Goal: Transaction & Acquisition: Purchase product/service

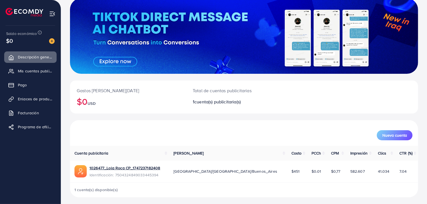
scroll to position [38, 0]
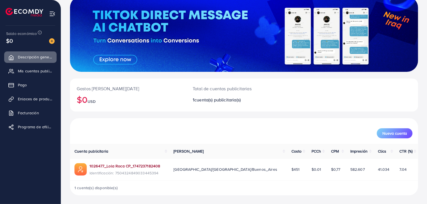
click at [105, 165] on font "1026477_Lola Roca CP_1747237182408" at bounding box center [124, 166] width 71 height 6
drag, startPoint x: 402, startPoint y: 166, endPoint x: 398, endPoint y: 166, distance: 4.2
click at [402, 166] on font "7.04" at bounding box center [403, 169] width 8 height 6
click at [41, 72] on font "Mis cuentas publicitarias" at bounding box center [41, 71] width 44 height 6
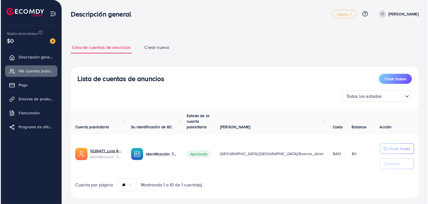
scroll to position [11, 0]
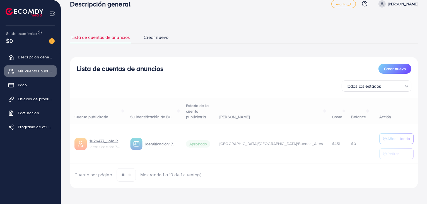
click at [391, 136] on font "Añadir fondo" at bounding box center [398, 138] width 23 height 6
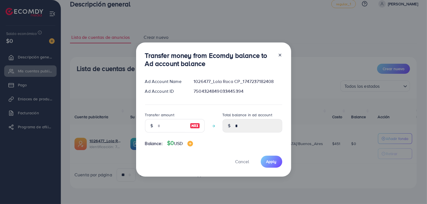
click at [391, 136] on div "Transfer money from Ecomdy balance to Ad account balance Ad Account Name 102647…" at bounding box center [213, 102] width 427 height 204
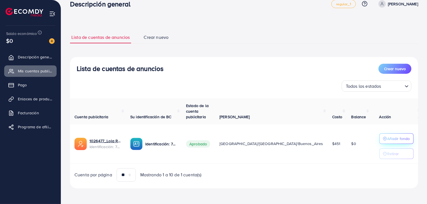
click at [388, 136] on font "Añadir fondo" at bounding box center [398, 138] width 23 height 6
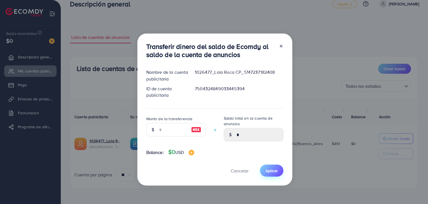
click at [263, 166] on button "Aplicar" at bounding box center [271, 170] width 23 height 12
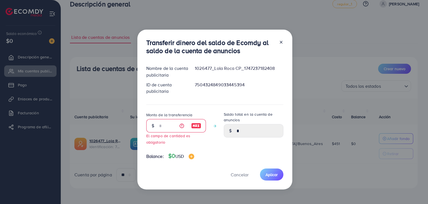
click at [169, 158] on font "$0" at bounding box center [171, 155] width 7 height 8
click at [144, 158] on div "Transferir dinero del saldo de Ecomdy al saldo de la cuenta de anuncios Nombre …" at bounding box center [214, 109] width 155 height 159
click at [174, 129] on input "number" at bounding box center [173, 125] width 28 height 13
click at [193, 125] on img at bounding box center [196, 125] width 10 height 7
type input "*"
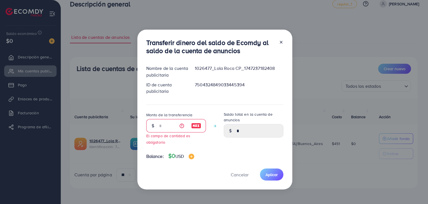
type input "****"
click at [194, 125] on img at bounding box center [196, 125] width 10 height 7
click at [282, 177] on div "Cancelar Aplicar" at bounding box center [214, 174] width 137 height 12
click at [270, 169] on button "Aplicar" at bounding box center [271, 174] width 23 height 12
click at [272, 171] on button "Aplicar" at bounding box center [271, 174] width 23 height 12
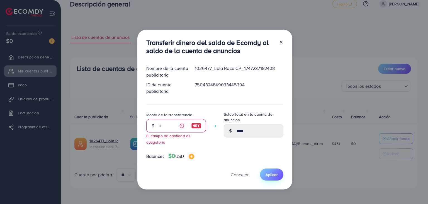
click at [272, 172] on font "Aplicar" at bounding box center [272, 174] width 12 height 6
click at [272, 173] on font "Aplicar" at bounding box center [272, 174] width 12 height 6
drag, startPoint x: 271, startPoint y: 175, endPoint x: 259, endPoint y: 176, distance: 12.1
click at [268, 176] on font "Aplicar" at bounding box center [272, 174] width 12 height 6
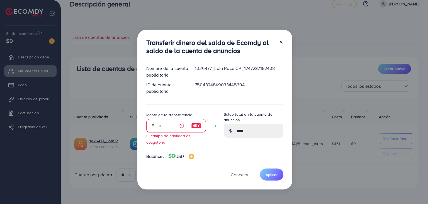
click at [194, 157] on img at bounding box center [192, 156] width 6 height 6
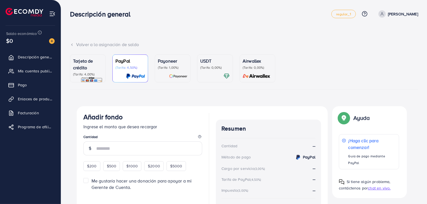
scroll to position [41, 0]
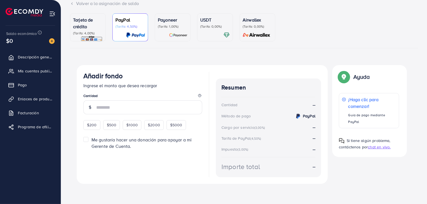
click at [94, 26] on p "Tarjeta de crédito" at bounding box center [88, 22] width 30 height 13
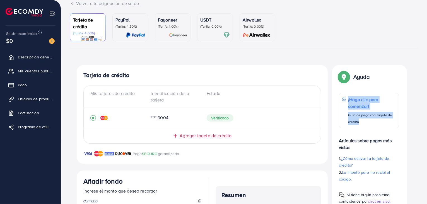
drag, startPoint x: 415, startPoint y: 75, endPoint x: 415, endPoint y: 129, distance: 54.1
click at [417, 127] on div "¡Recarga exitosa! Gracias por su compra. Por favor, revise su saldo nuevamente.…" at bounding box center [244, 184] width 348 height 238
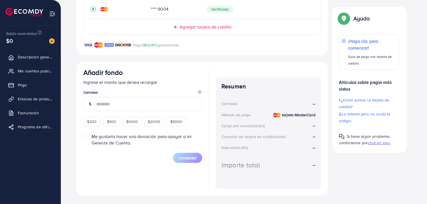
click at [95, 121] on font "$200" at bounding box center [92, 121] width 10 height 6
type input "***"
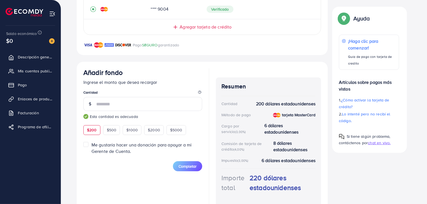
click at [189, 166] on font "Completar" at bounding box center [187, 166] width 18 height 6
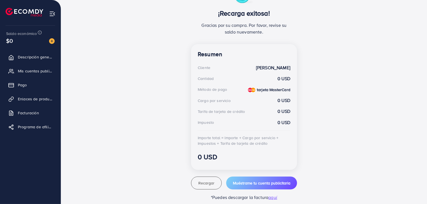
scroll to position [128, 0]
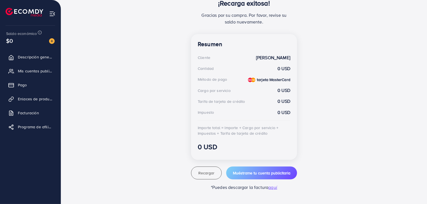
drag, startPoint x: 394, startPoint y: 139, endPoint x: 272, endPoint y: 124, distance: 122.8
click at [397, 132] on div "¡Recarga exitosa! Gracias por su compra. Por favor, revise su saldo nuevamente.…" at bounding box center [244, 84] width 335 height 212
click at [30, 72] on font "Mis cuentas publicitarias" at bounding box center [41, 71] width 44 height 6
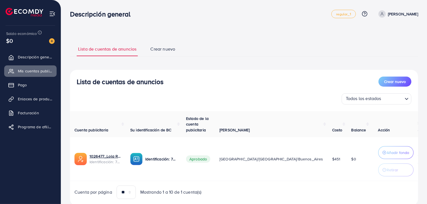
scroll to position [18, 0]
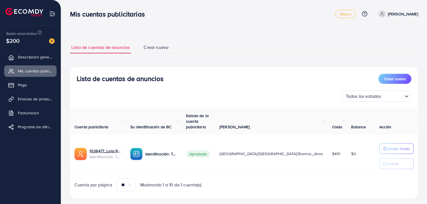
scroll to position [11, 0]
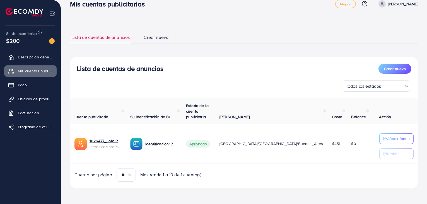
click at [261, 76] on div "Lista de cuentas de anuncios Crear nuevo Todos los estados Cargando..." at bounding box center [244, 78] width 348 height 28
click at [35, 100] on font "Enlaces de productos" at bounding box center [38, 99] width 39 height 6
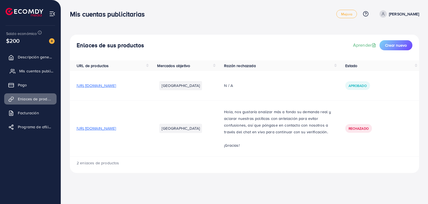
click at [40, 70] on font "Mis cuentas publicitarias" at bounding box center [41, 71] width 44 height 6
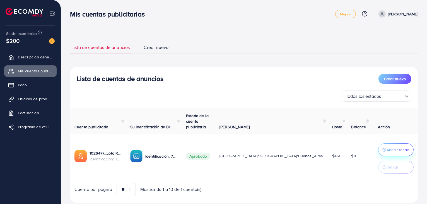
click at [397, 150] on font "Añadir fondo" at bounding box center [398, 150] width 23 height 6
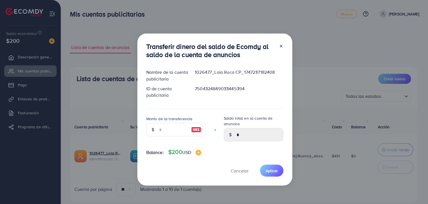
click at [317, 139] on div "Transferir dinero del saldo de Ecomdy al saldo de la cuenta de anuncios Nombre …" at bounding box center [214, 102] width 428 height 204
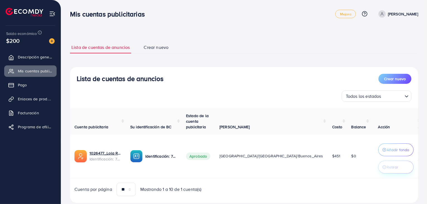
click at [389, 164] on font "Retirar" at bounding box center [393, 167] width 12 height 6
click at [389, 149] on font "Añadir fondo" at bounding box center [398, 150] width 23 height 6
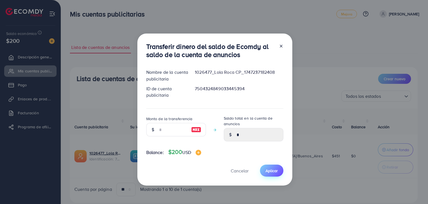
click at [269, 171] on font "Aplicar" at bounding box center [272, 171] width 12 height 6
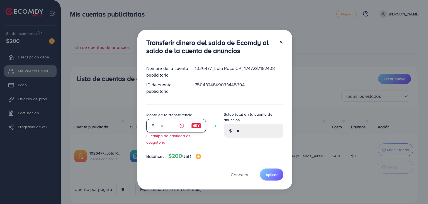
click at [166, 123] on input "number" at bounding box center [173, 125] width 28 height 13
type input "*"
type input "****"
type input "**"
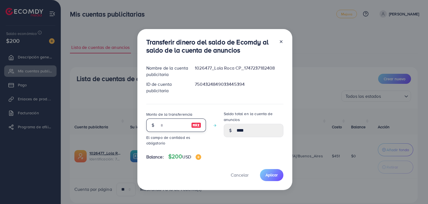
type input "*****"
type input "***"
type input "******"
type input "***"
click at [226, 154] on div "Balance: $200 USD" at bounding box center [214, 157] width 137 height 9
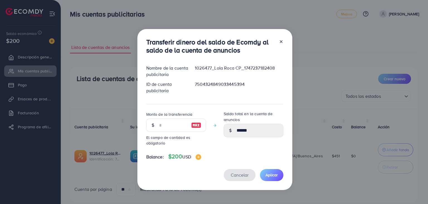
click at [243, 176] on font "Cancelar" at bounding box center [240, 174] width 18 height 6
type input "*"
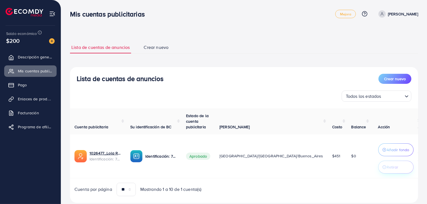
click at [400, 168] on div "Retirar" at bounding box center [395, 166] width 27 height 7
click at [406, 149] on img at bounding box center [409, 152] width 6 height 6
click at [393, 149] on font "Añadir fondo" at bounding box center [398, 150] width 23 height 6
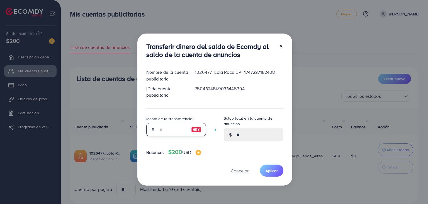
click at [173, 130] on input "number" at bounding box center [173, 129] width 28 height 13
click at [232, 137] on div at bounding box center [230, 134] width 13 height 13
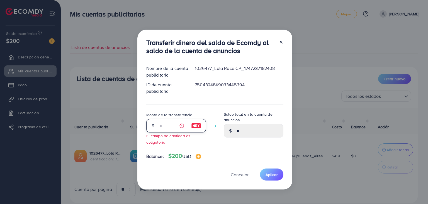
click at [170, 119] on input "number" at bounding box center [173, 125] width 28 height 13
type input "*"
type input "****"
type input "**"
type input "*****"
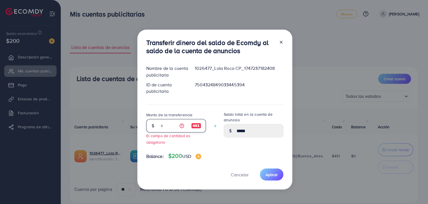
type input "***"
type input "******"
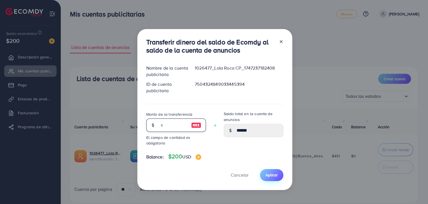
type input "***"
click at [272, 173] on font "Aplicar" at bounding box center [272, 175] width 12 height 6
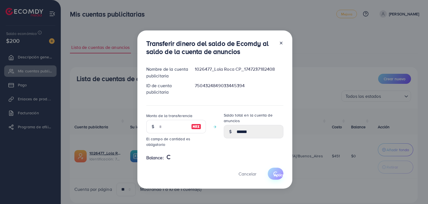
type input "*"
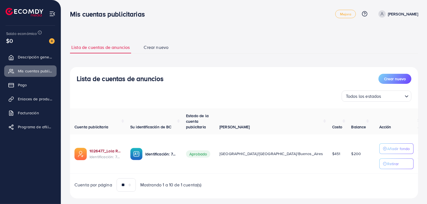
click at [105, 150] on font "1026477_Lola Roca CP_1747237182408" at bounding box center [124, 151] width 71 height 6
